Goal: Navigation & Orientation: Find specific page/section

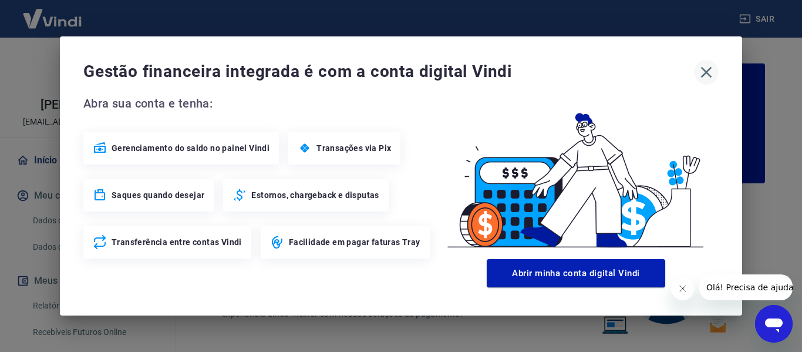
click at [707, 68] on icon "button" at bounding box center [706, 72] width 19 height 19
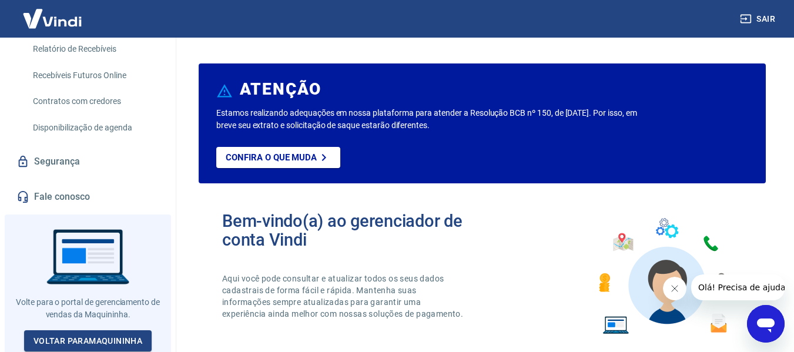
click at [47, 11] on img at bounding box center [52, 19] width 76 height 36
